Goal: Task Accomplishment & Management: Use online tool/utility

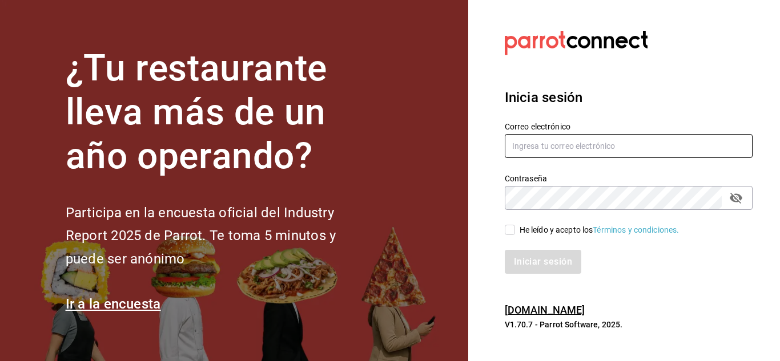
type input "animal.masaryk@grupocosteno.com"
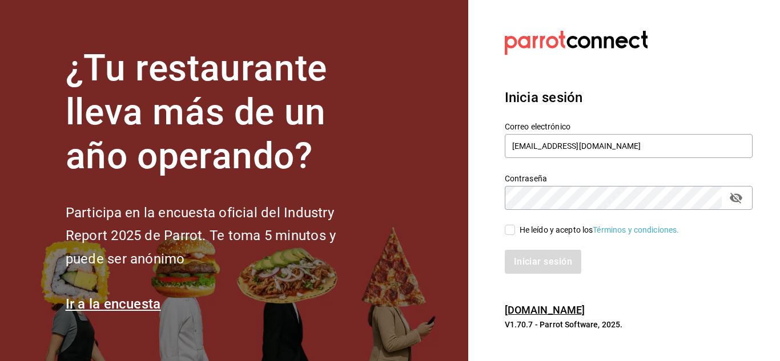
click at [519, 230] on div "He leído y acepto los Términos y condiciones." at bounding box center [599, 230] width 160 height 12
click at [515, 230] on input "He leído y acepto los Términos y condiciones." at bounding box center [510, 230] width 10 height 10
checkbox input "true"
click at [538, 268] on button "Iniciar sesión" at bounding box center [544, 262] width 78 height 24
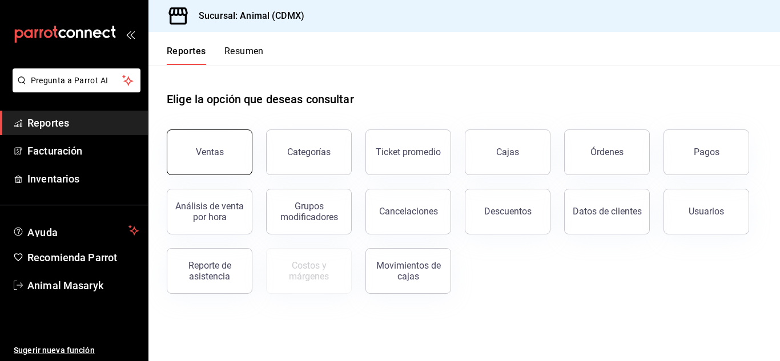
click at [229, 154] on button "Ventas" at bounding box center [210, 153] width 86 height 46
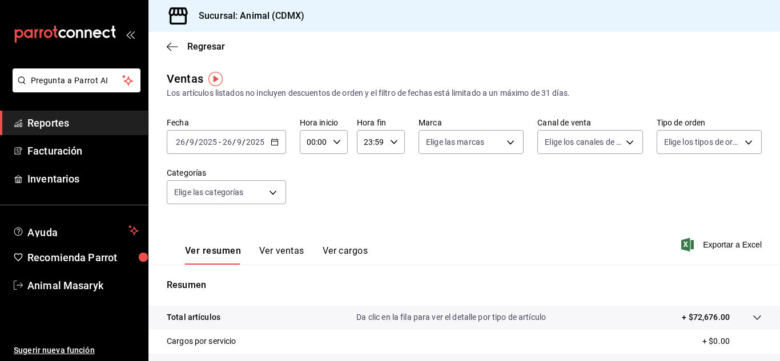
click at [275, 143] on icon "button" at bounding box center [275, 142] width 8 height 8
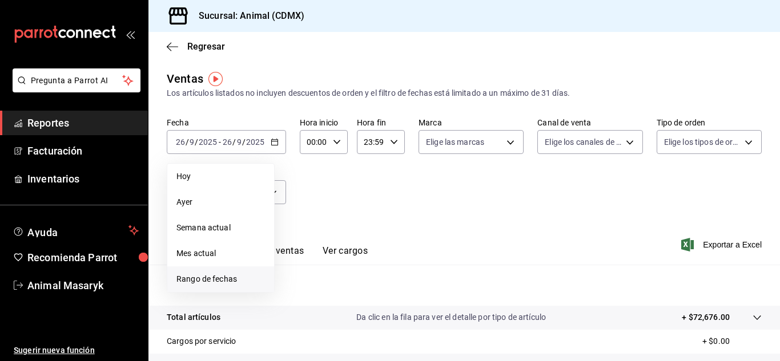
click at [212, 277] on span "Rango de fechas" at bounding box center [220, 279] width 88 height 12
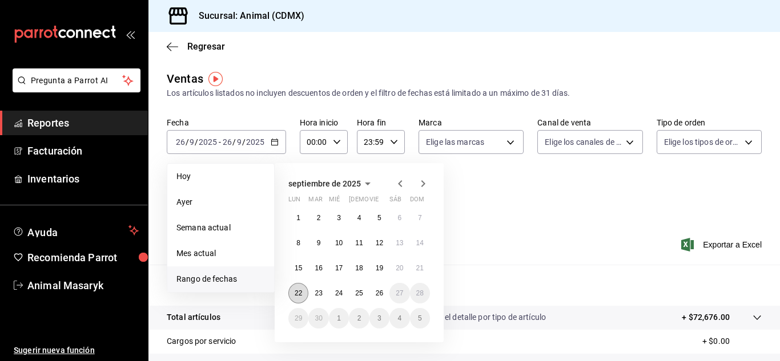
click at [300, 295] on abbr "22" at bounding box center [298, 293] width 7 height 8
click at [373, 296] on button "26" at bounding box center [379, 293] width 20 height 21
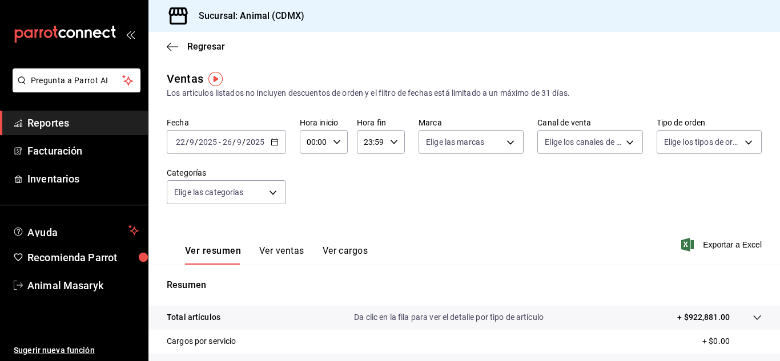
click at [332, 134] on div "00:00 Hora inicio" at bounding box center [324, 142] width 48 height 24
click at [309, 209] on span "05" at bounding box center [310, 213] width 5 height 9
type input "05:00"
click at [394, 139] on div at bounding box center [390, 180] width 780 height 361
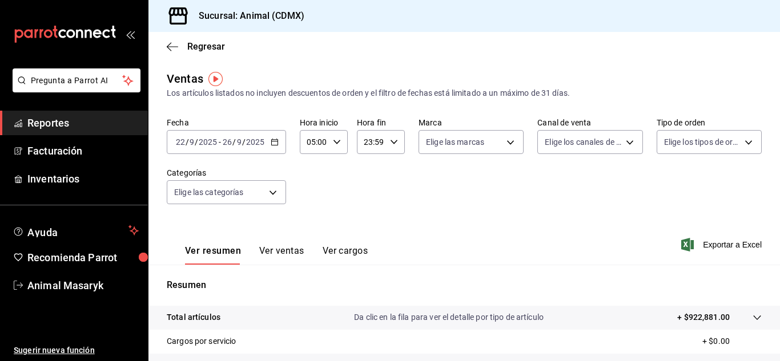
click at [394, 139] on icon "button" at bounding box center [394, 142] width 8 height 8
click at [365, 237] on button "05" at bounding box center [366, 242] width 19 height 23
click at [391, 167] on span "00" at bounding box center [390, 171] width 5 height 9
type input "05:00"
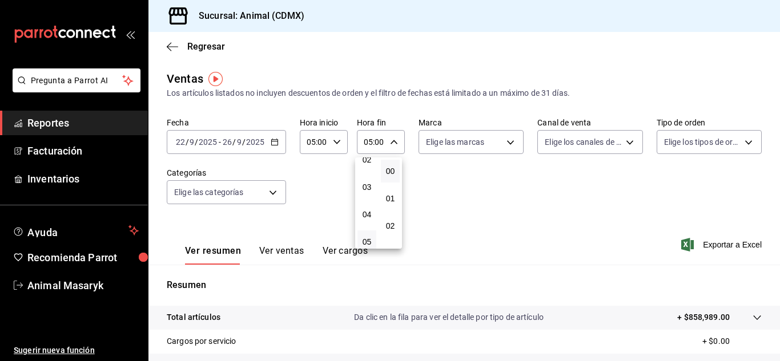
click at [493, 154] on div at bounding box center [390, 180] width 780 height 361
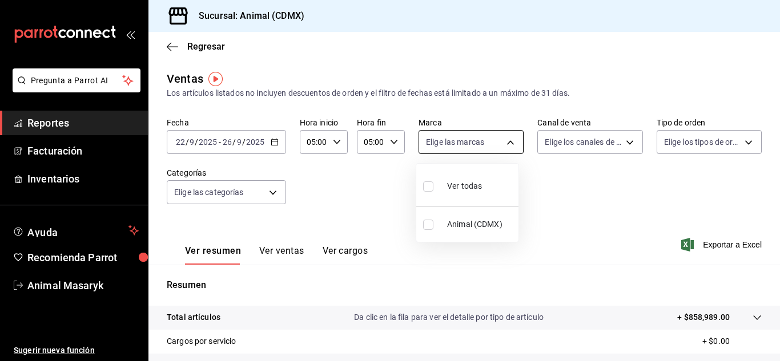
click at [505, 147] on body "Pregunta a Parrot AI Reportes Facturación Inventarios Ayuda Recomienda Parrot A…" at bounding box center [390, 180] width 780 height 361
click at [465, 194] on div "Ver todas" at bounding box center [452, 185] width 59 height 25
type input "cb0f6aec-1481-4e37-861c-bab9b3a65b14"
checkbox input "true"
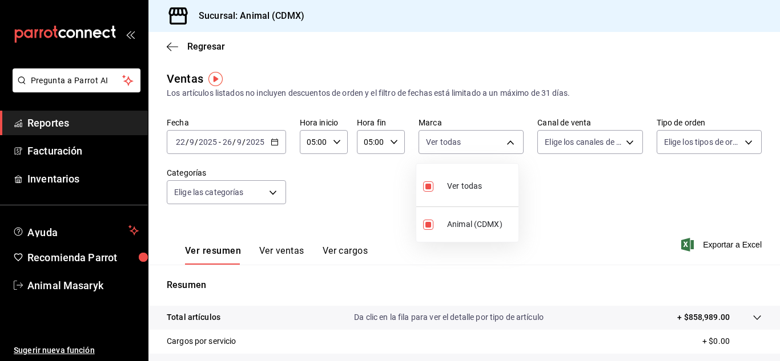
click at [602, 150] on div at bounding box center [390, 180] width 780 height 361
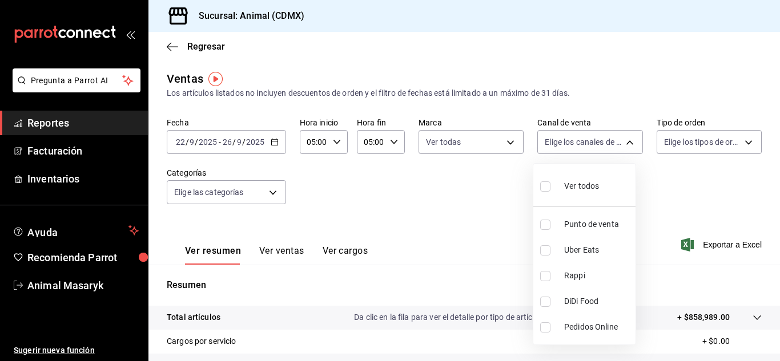
click at [602, 150] on body "Pregunta a Parrot AI Reportes Facturación Inventarios Ayuda Recomienda Parrot A…" at bounding box center [390, 180] width 780 height 361
click at [591, 179] on div "Ver todos" at bounding box center [569, 185] width 59 height 25
type input "PARROT,UBER_EATS,RAPPI,DIDI_FOOD,ONLINE"
checkbox input "true"
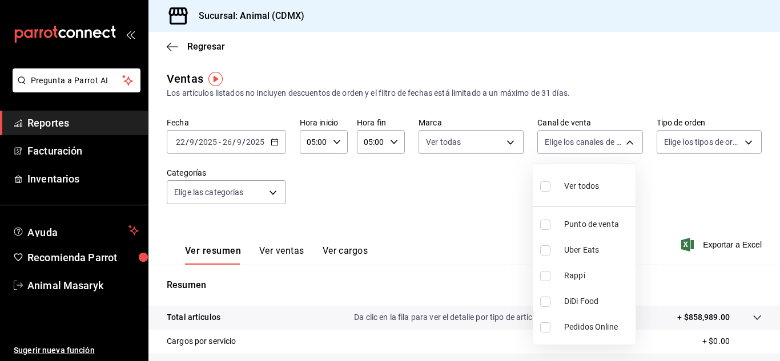
checkbox input "true"
click at [669, 150] on div at bounding box center [390, 180] width 780 height 361
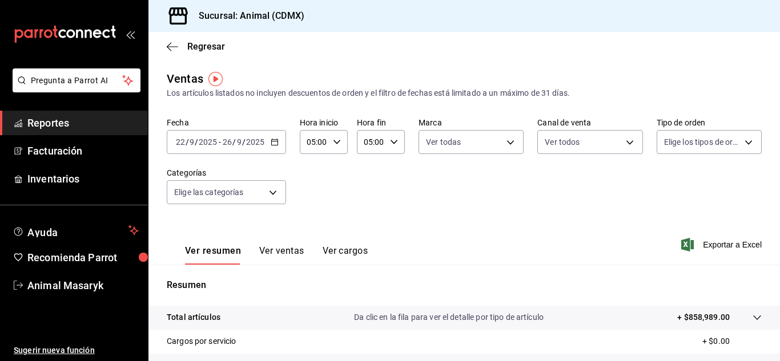
click at [669, 150] on body "Pregunta a Parrot AI Reportes Facturación Inventarios Ayuda Recomienda Parrot A…" at bounding box center [390, 180] width 780 height 361
click at [679, 181] on div "Ver todos" at bounding box center [686, 185] width 59 height 25
type input "ad44a823-99d3-4372-a913-4cf57f2a9ac0,b8ee5ff1-85c8-4a81-aa51-555e6c8ba0c6,EXTER…"
checkbox input "true"
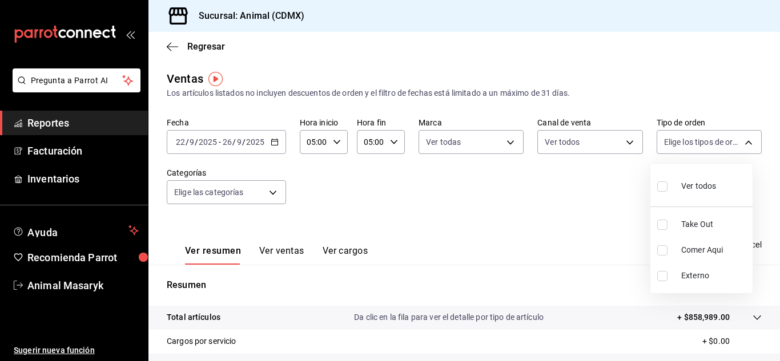
checkbox input "true"
click at [267, 198] on div at bounding box center [390, 180] width 780 height 361
click at [267, 198] on body "Pregunta a Parrot AI Reportes Facturación Inventarios Ayuda Recomienda Parrot A…" at bounding box center [390, 180] width 780 height 361
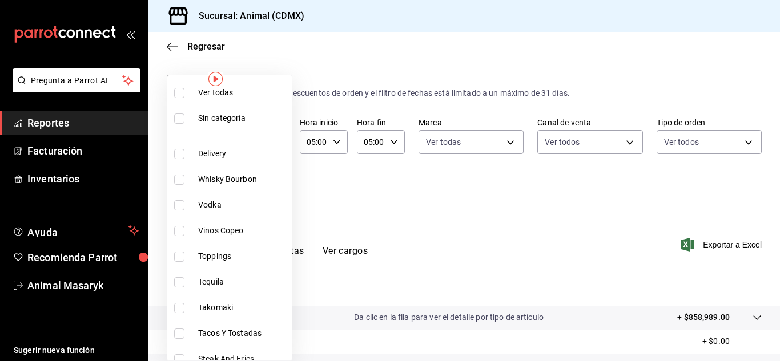
click at [241, 100] on li "Ver todas" at bounding box center [229, 93] width 124 height 26
type input "281688af-6220-48ae-86b9-ca5e6f63eb3e,2ffeebaa-176c-4024-95f8-553ffecca8da,37769…"
checkbox input "true"
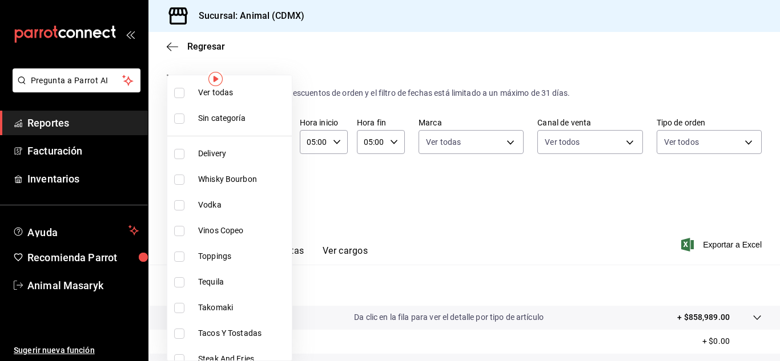
checkbox input "true"
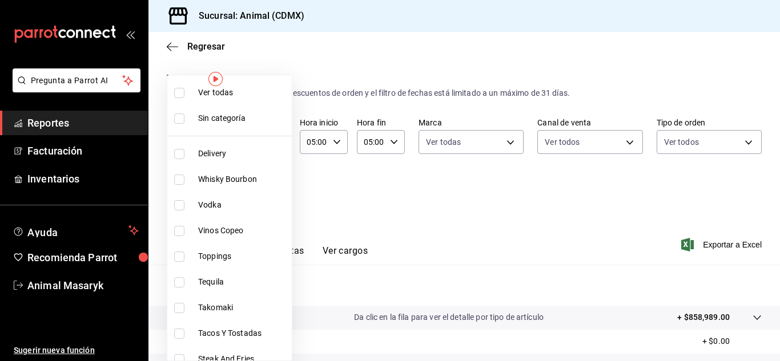
checkbox input "true"
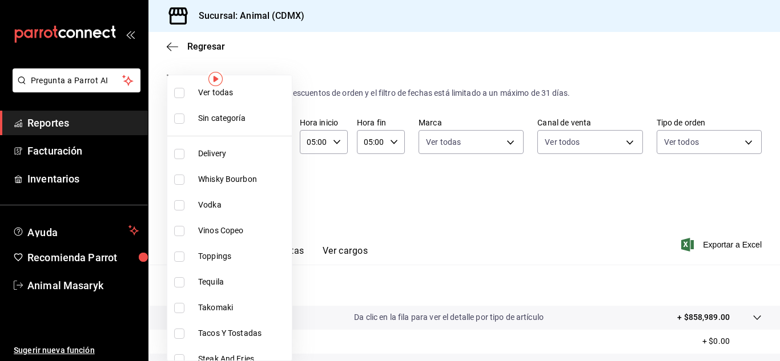
checkbox input "true"
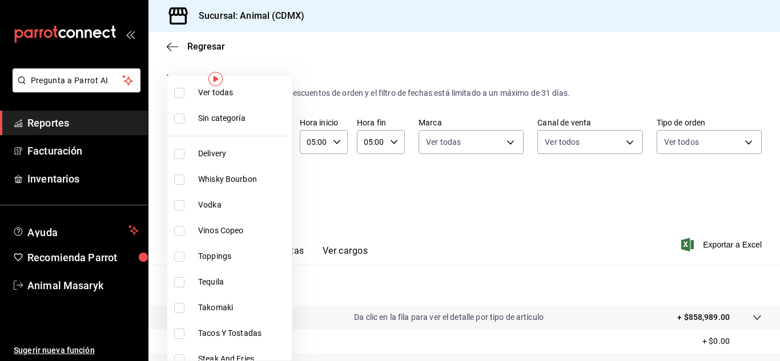
checkbox input "true"
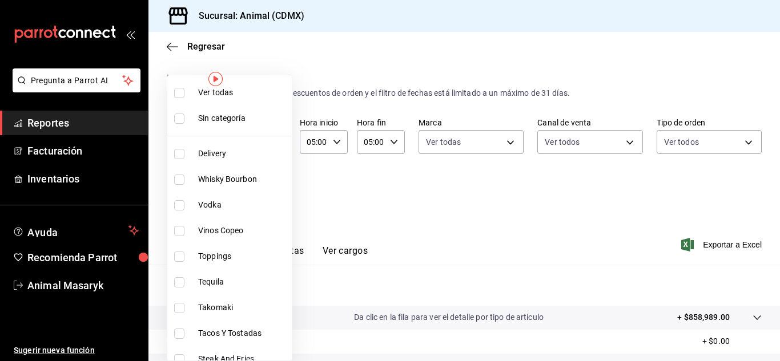
checkbox input "true"
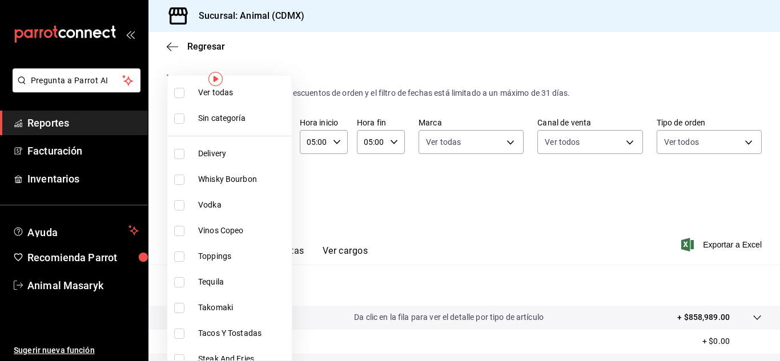
checkbox input "true"
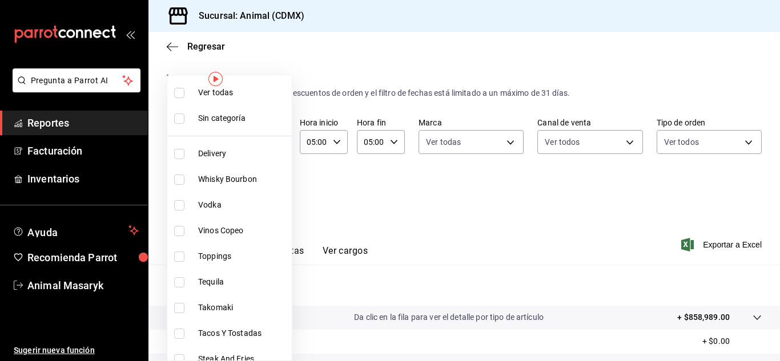
checkbox input "true"
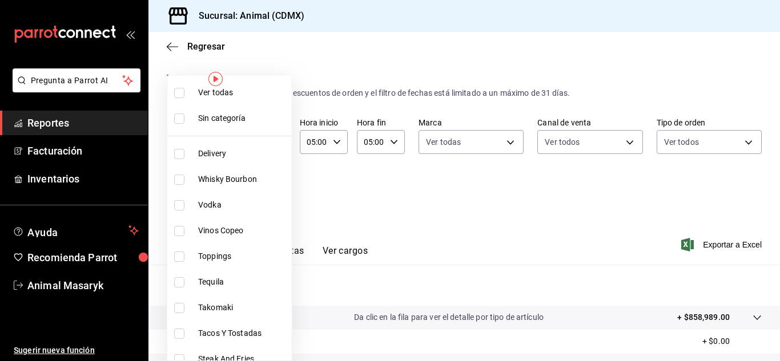
checkbox input "true"
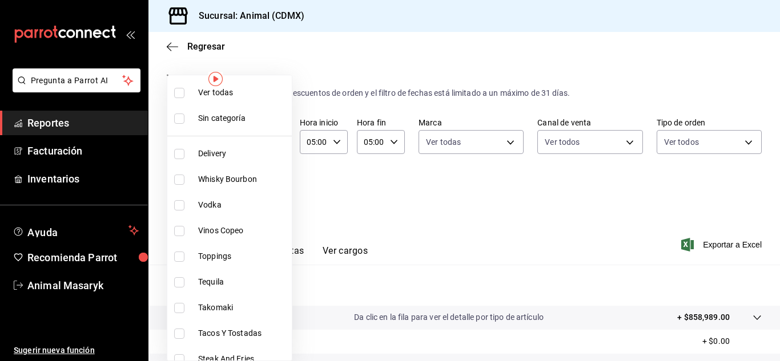
checkbox input "true"
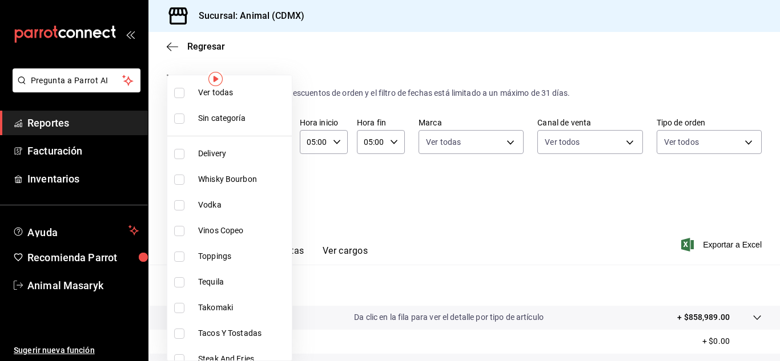
checkbox input "true"
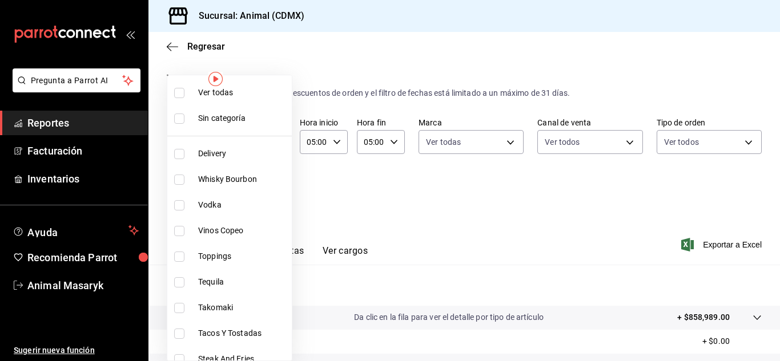
checkbox input "true"
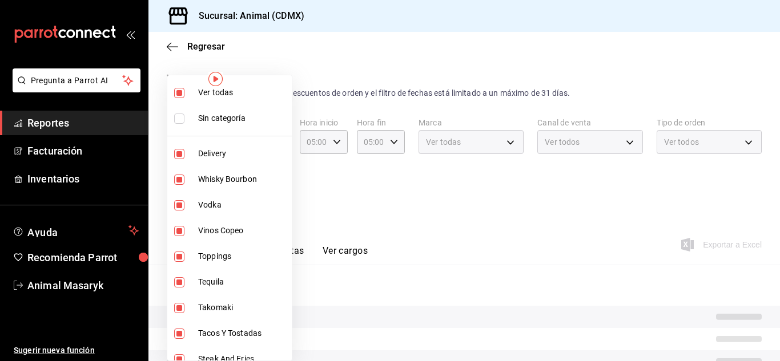
click at [374, 210] on div at bounding box center [390, 180] width 780 height 361
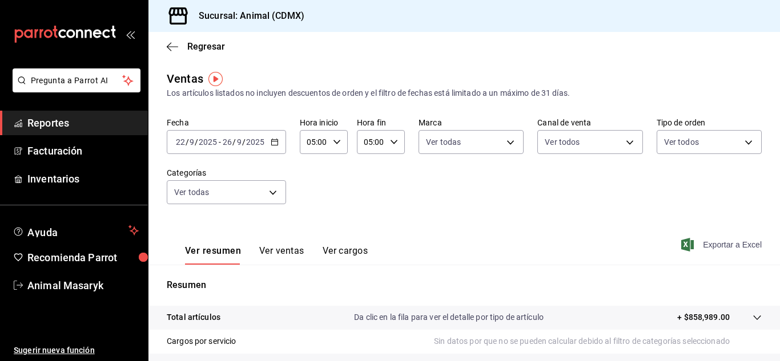
click at [702, 239] on span "Exportar a Excel" at bounding box center [722, 245] width 78 height 14
